Goal: Task Accomplishment & Management: Use online tool/utility

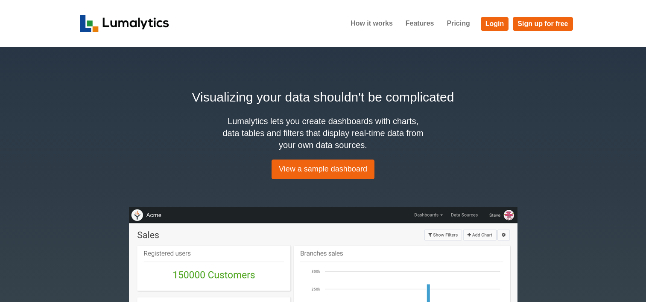
click at [491, 25] on link "Login" at bounding box center [495, 24] width 28 height 14
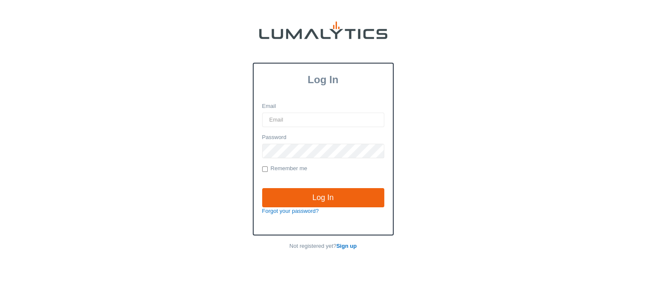
click at [289, 122] on input "Email" at bounding box center [323, 120] width 122 height 15
type input "twheeler@valleytruckparts.com"
click at [262, 188] on input "Log In" at bounding box center [323, 198] width 122 height 20
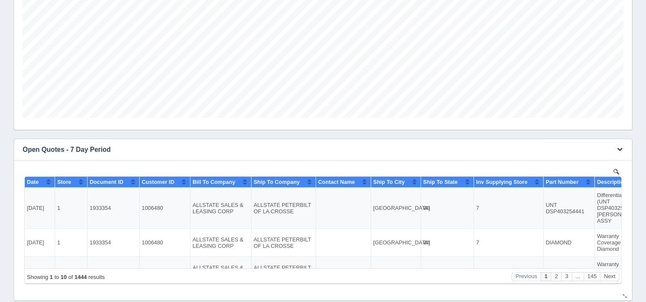
scroll to position [299, 0]
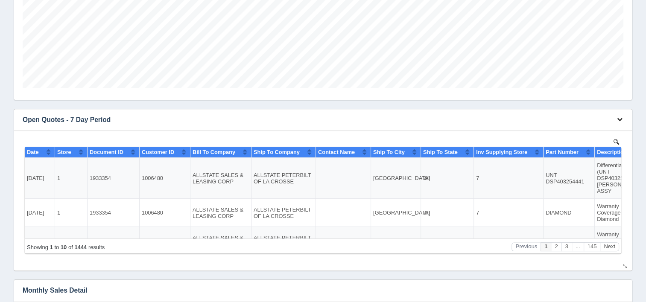
click at [620, 120] on icon "button" at bounding box center [620, 120] width 6 height 6
click at [589, 133] on link "Download CSV" at bounding box center [591, 132] width 68 height 12
